Goal: Share content

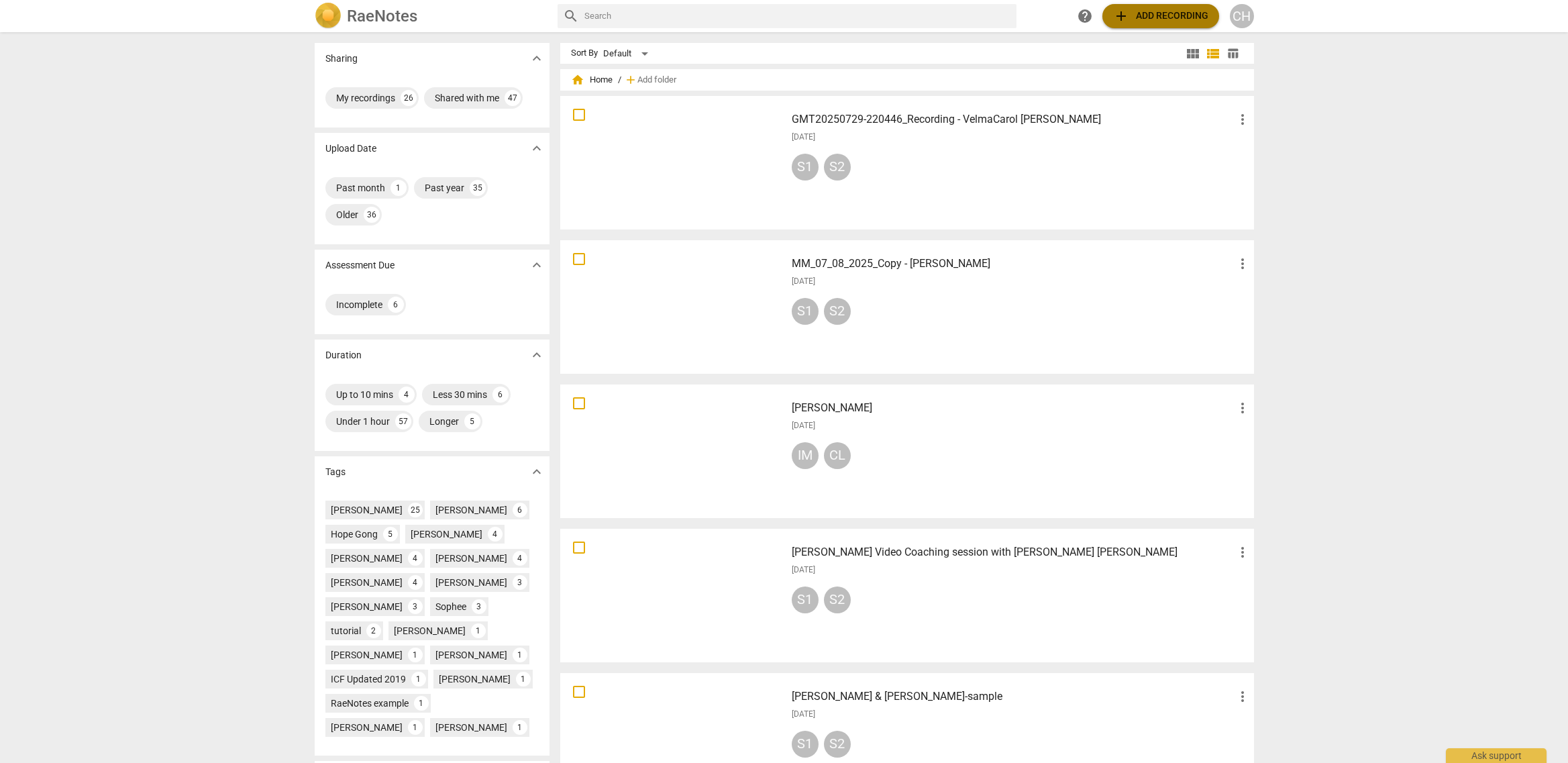
click at [1157, 15] on span "add Add recording" at bounding box center [1161, 15] width 95 height 16
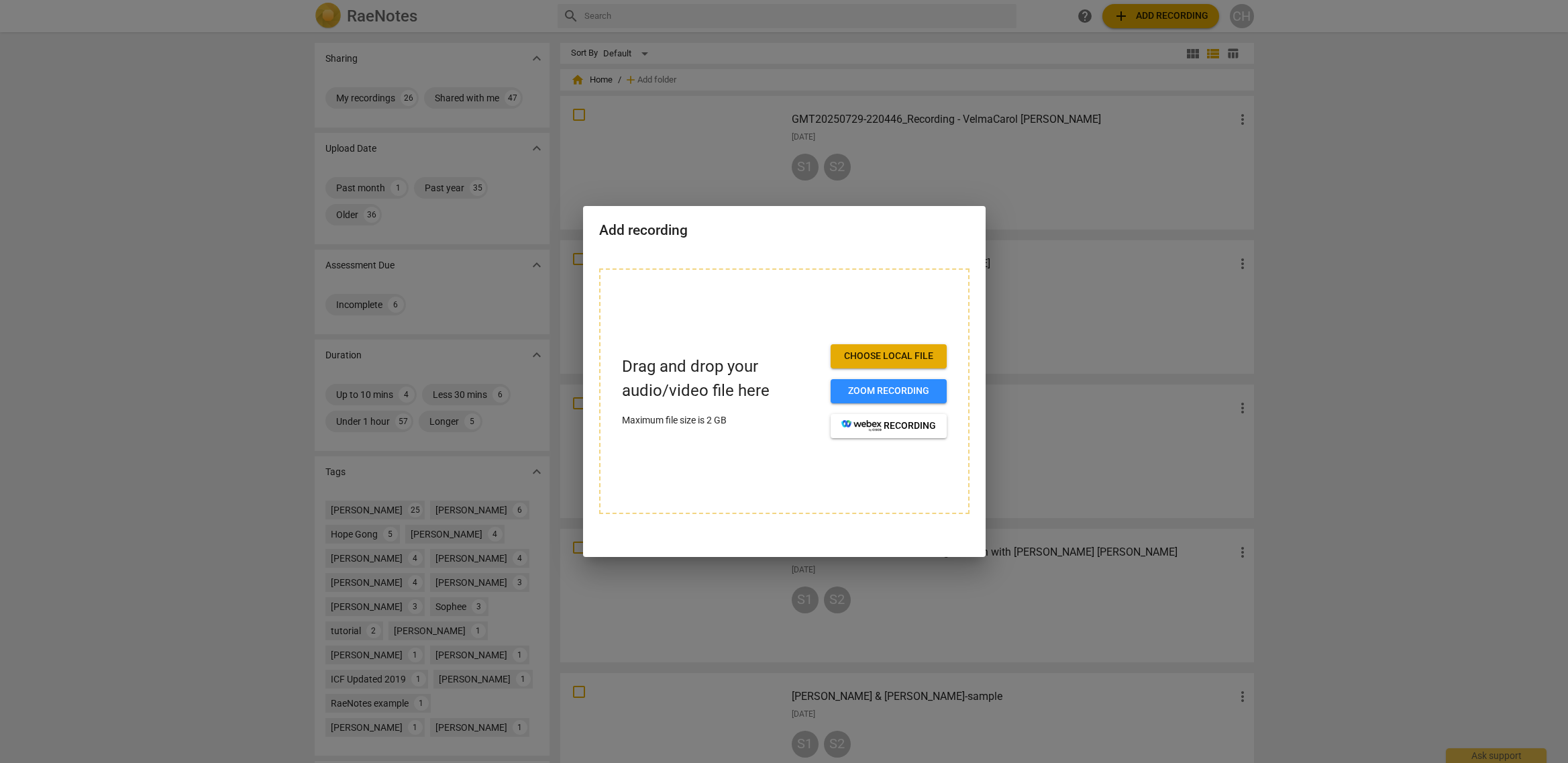
click at [926, 150] on div at bounding box center [784, 382] width 1568 height 763
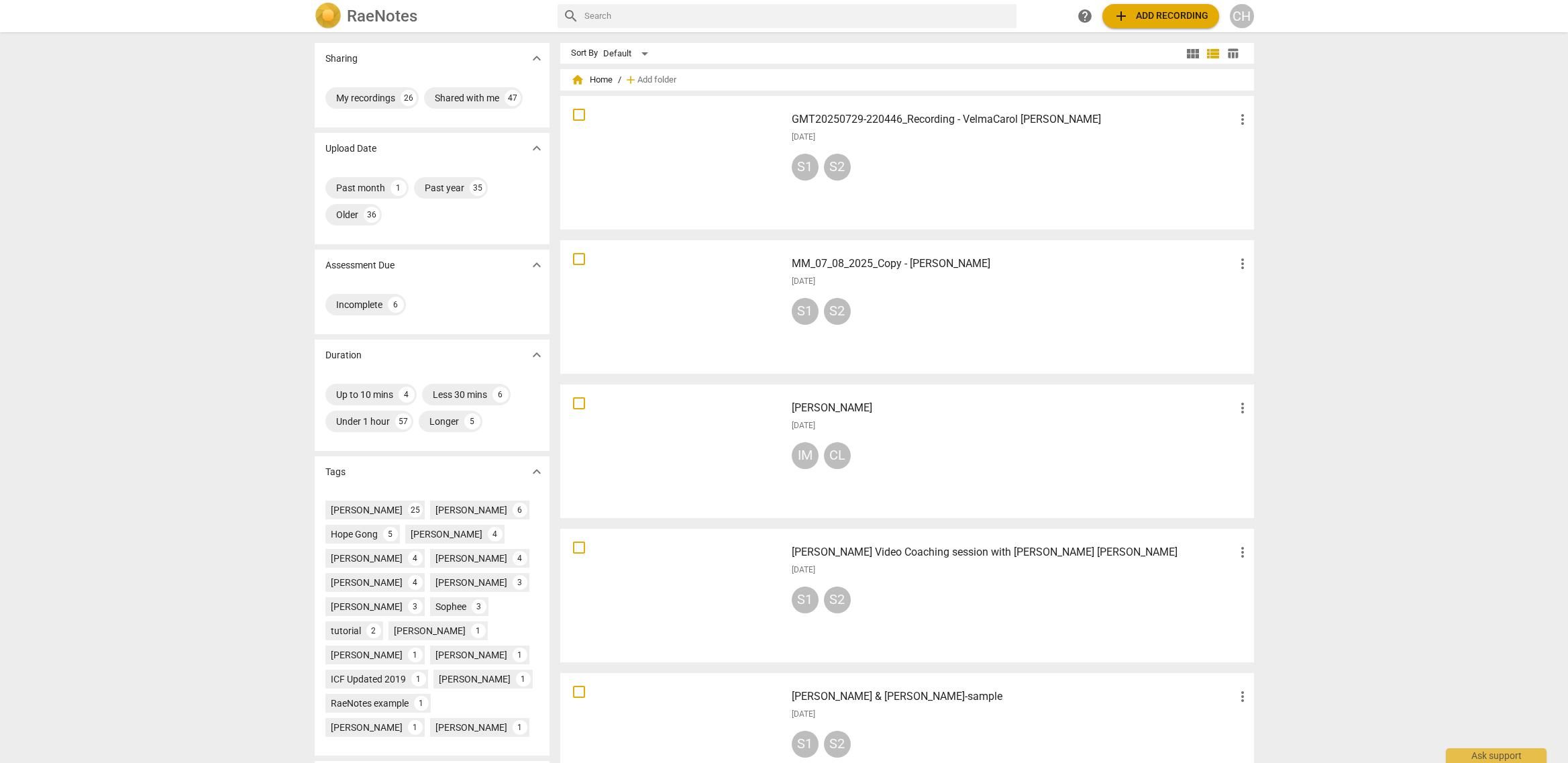
click at [926, 148] on div "GMT20250729-220446_Recording - VelmaCarol [PERSON_NAME] more_vert [DATE] S1 S2" at bounding box center [1022, 163] width 480 height 124
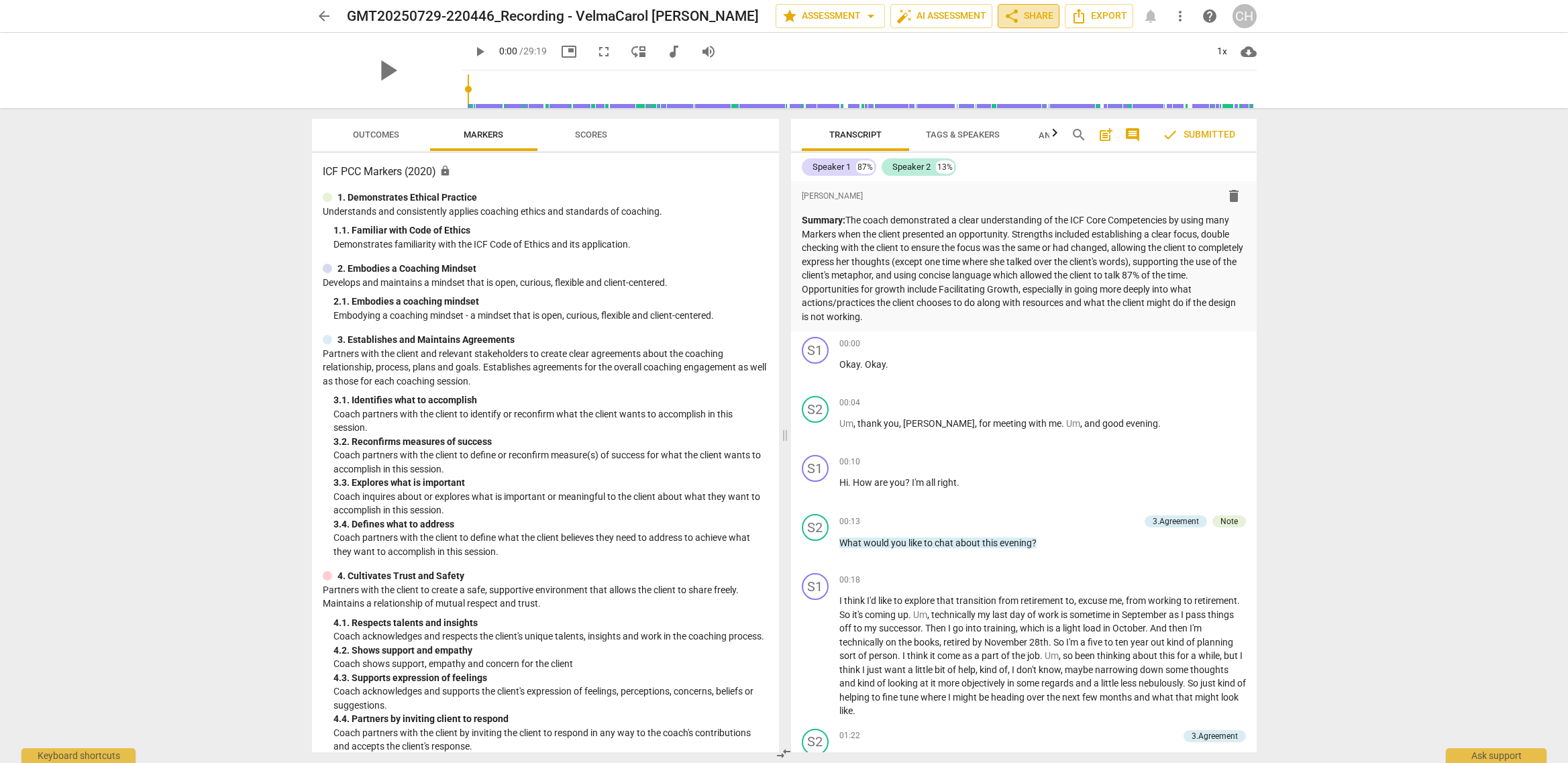
click at [1035, 17] on span "share Share" at bounding box center [1029, 15] width 49 height 16
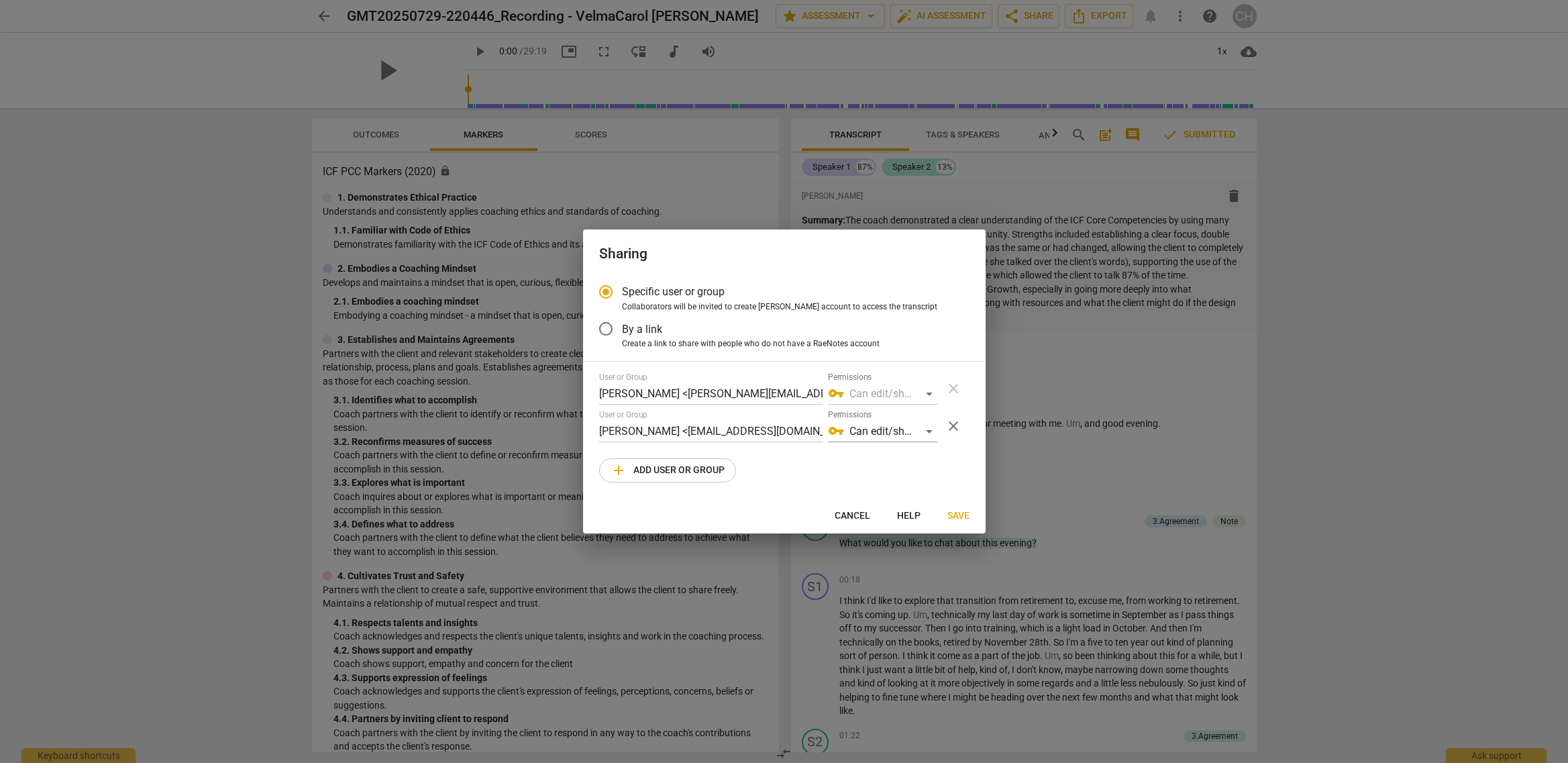
click at [1330, 362] on div at bounding box center [784, 382] width 1568 height 763
radio input "false"
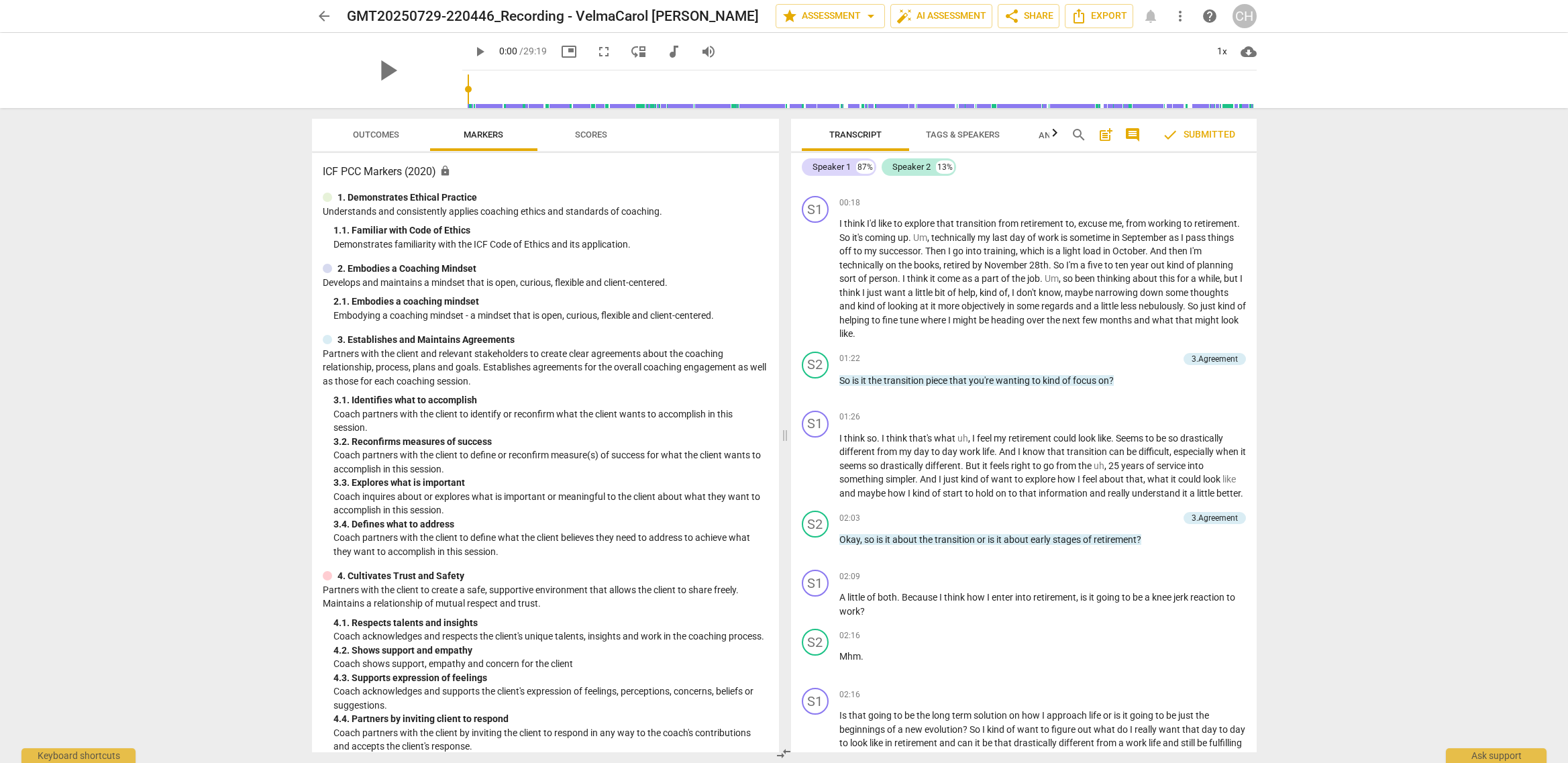
scroll to position [381, 0]
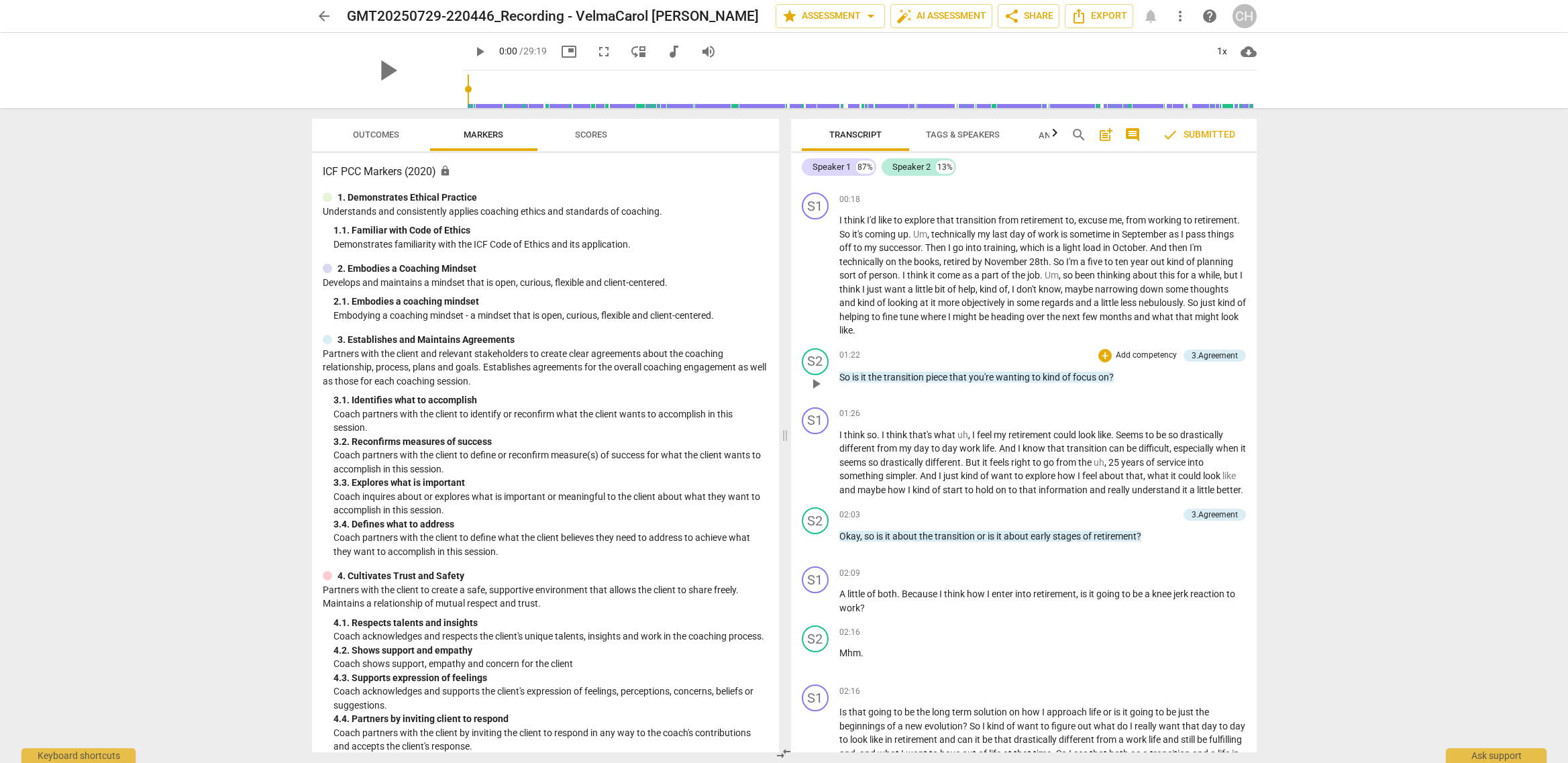
click at [1152, 352] on p "Add competency" at bounding box center [1147, 355] width 64 height 12
click at [1202, 332] on b "[DOMAIN_NAME]" at bounding box center [1179, 332] width 62 height 16
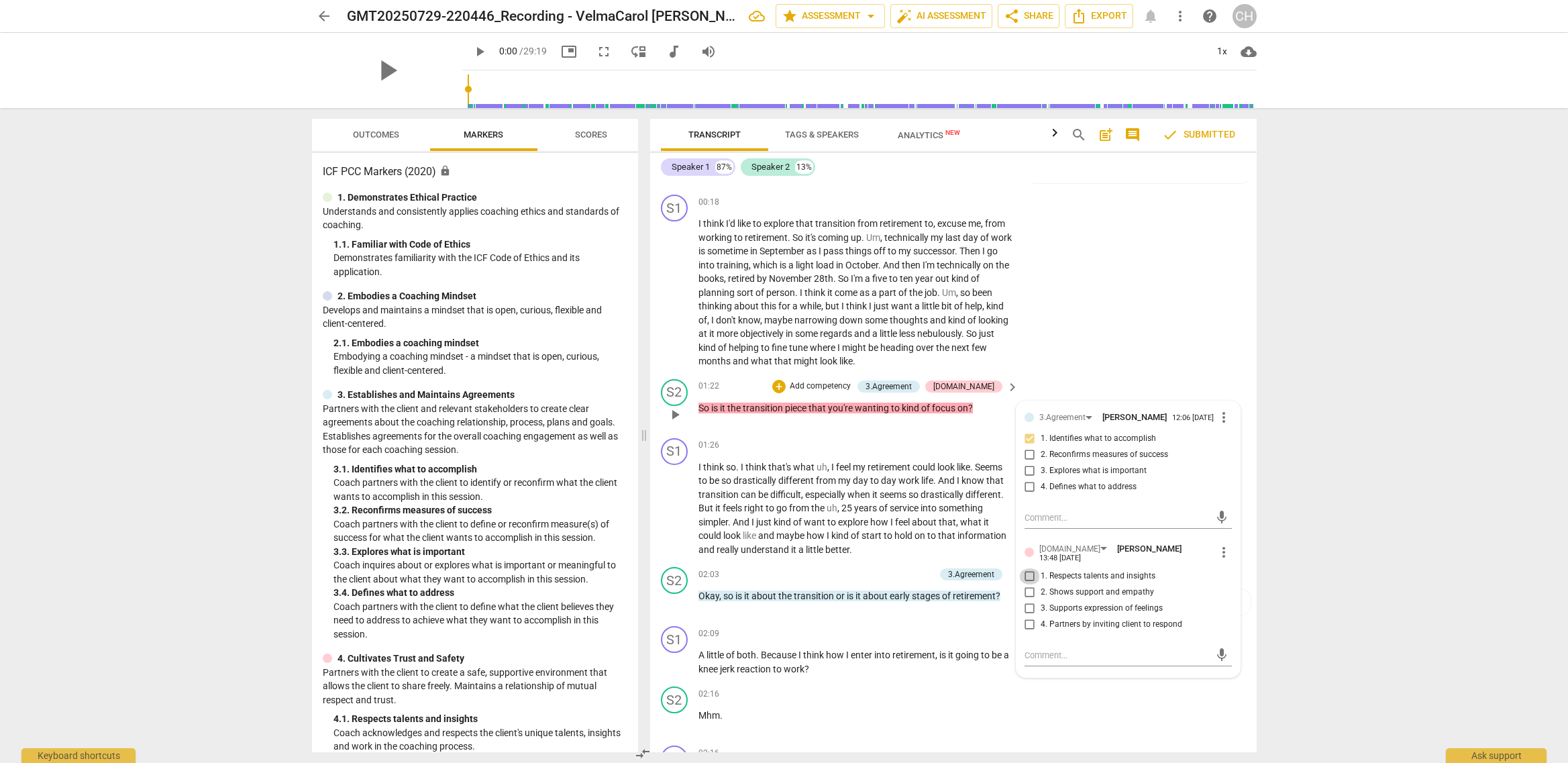
click at [1030, 569] on input "1. Respects talents and insights" at bounding box center [1030, 576] width 21 height 16
click at [1029, 570] on input "1. Respects talents and insights" at bounding box center [1030, 576] width 21 height 16
click at [1028, 571] on input "1. Respects talents and insights" at bounding box center [1030, 576] width 21 height 16
checkbox input "false"
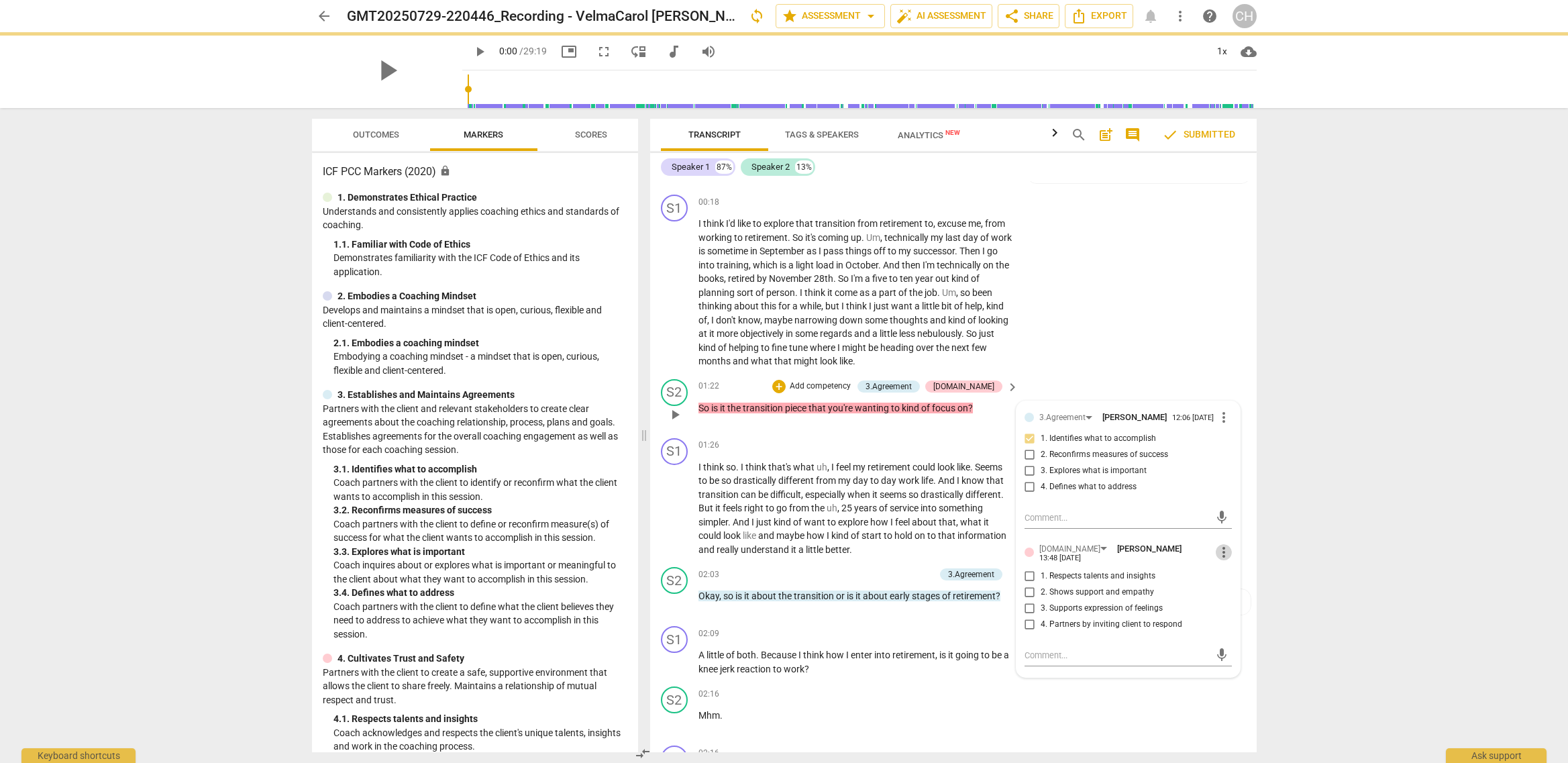
click at [1224, 547] on span "more_vert" at bounding box center [1224, 552] width 16 height 16
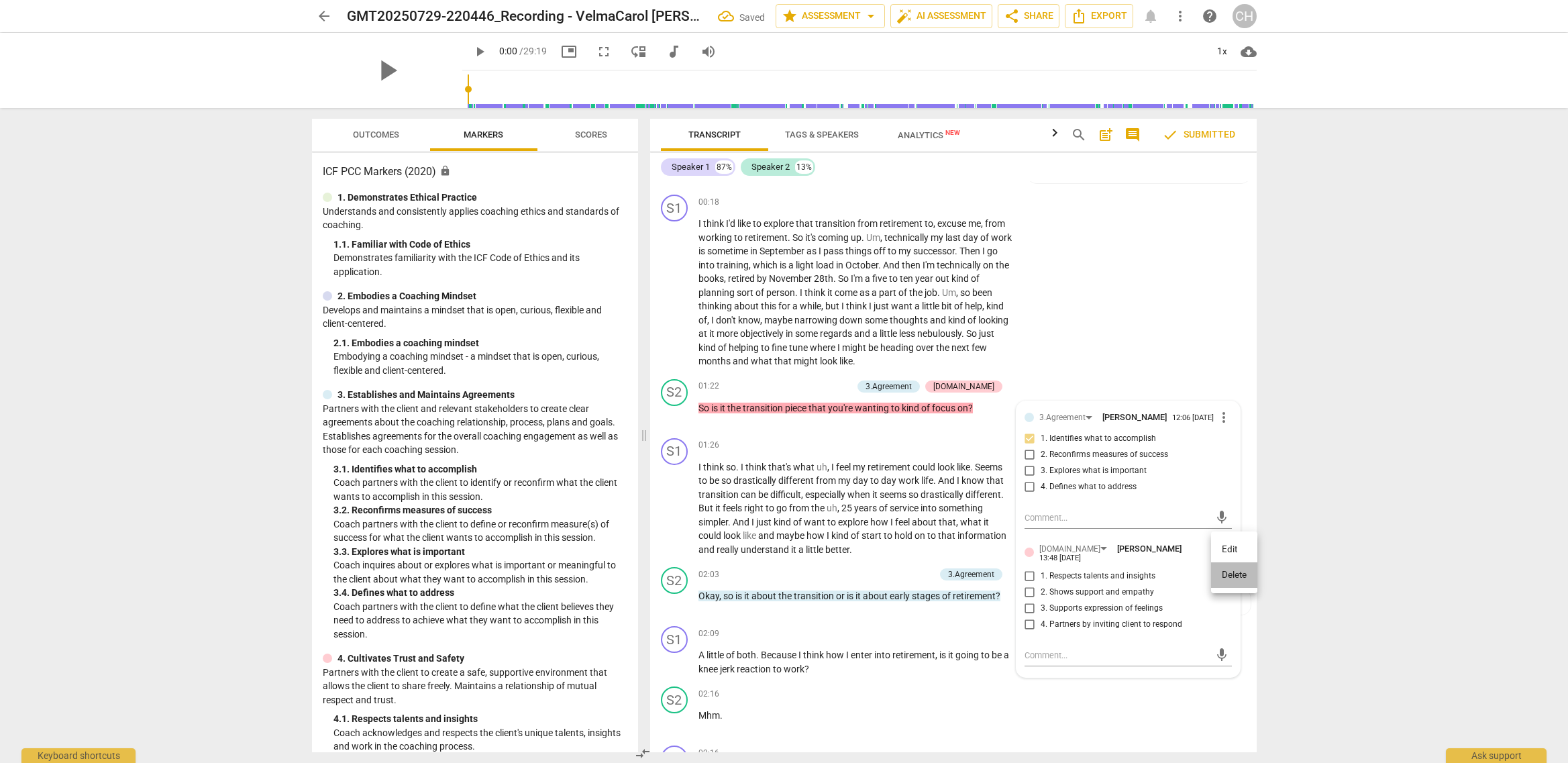
click at [1230, 576] on li "Delete" at bounding box center [1235, 575] width 46 height 25
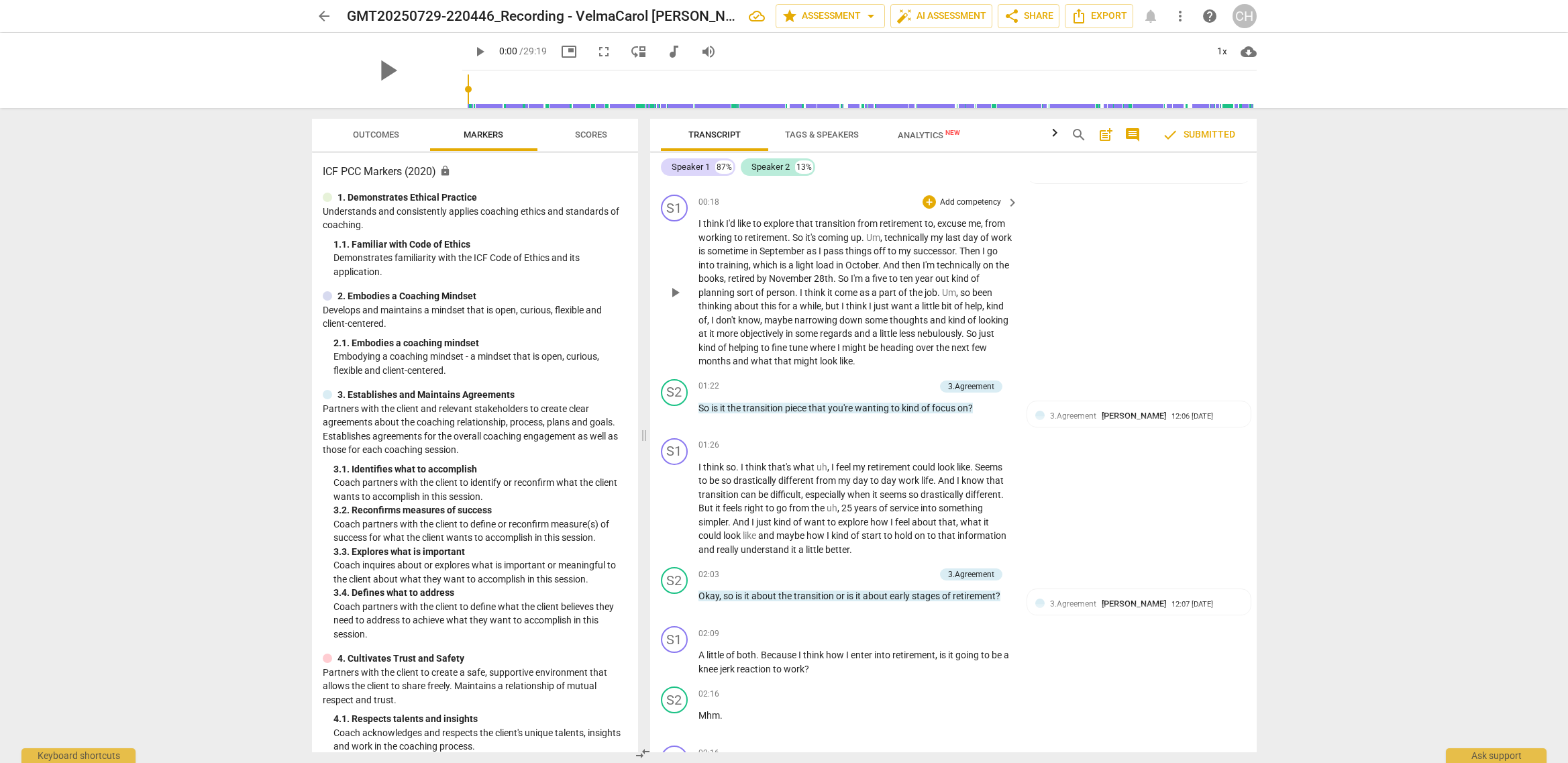
scroll to position [0, 0]
